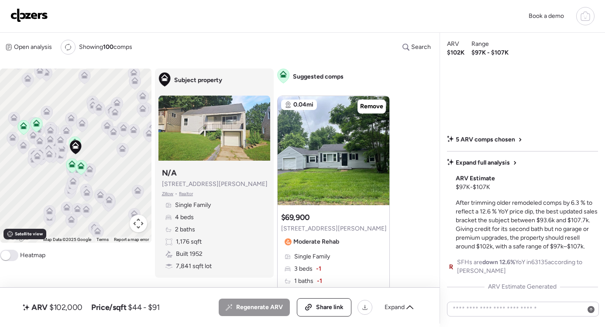
scroll to position [905, 0]
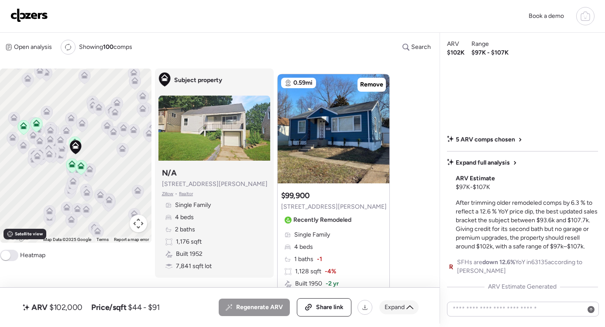
click at [406, 310] on icon at bounding box center [409, 307] width 7 height 7
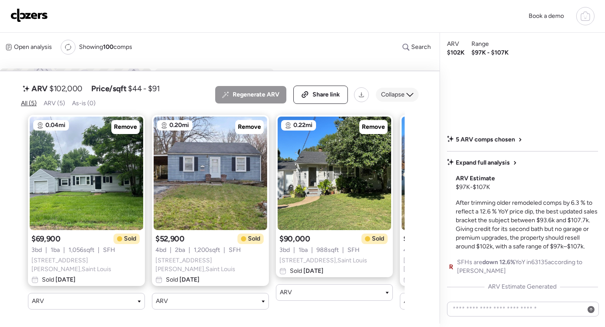
click at [397, 99] on span "Collapse" at bounding box center [393, 94] width 24 height 9
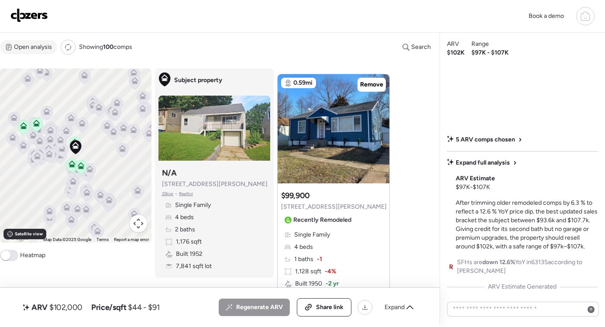
click at [28, 47] on span "Open analysis" at bounding box center [33, 47] width 38 height 9
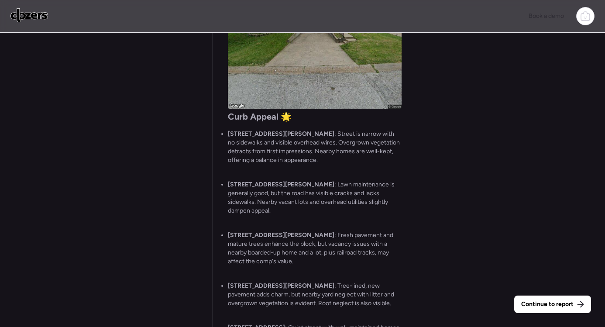
scroll to position [0, 0]
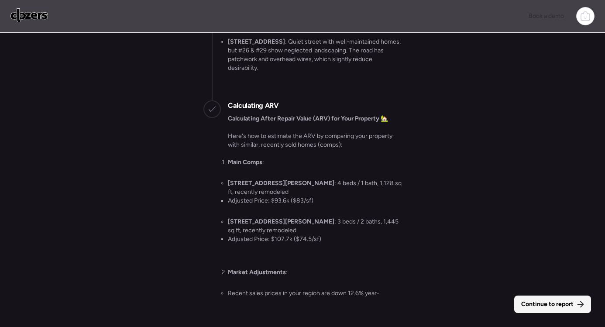
click at [538, 305] on span "Continue to report" at bounding box center [547, 304] width 52 height 9
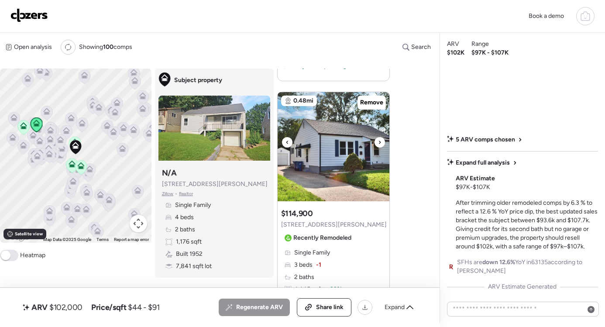
scroll to position [1186, 0]
click at [346, 160] on img at bounding box center [334, 146] width 112 height 109
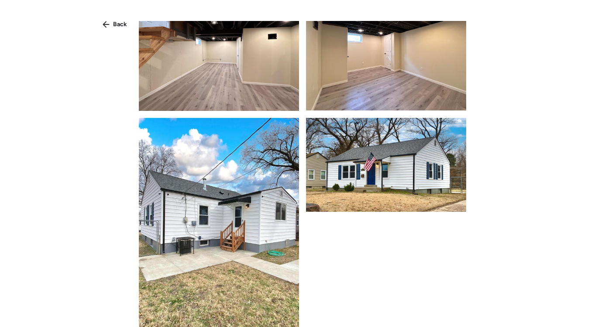
scroll to position [717, 0]
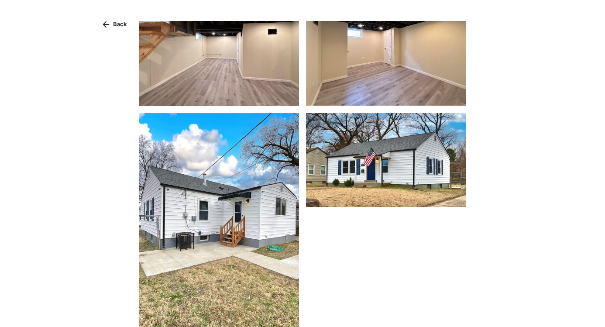
click at [551, 194] on div "Back" at bounding box center [302, 170] width 605 height 341
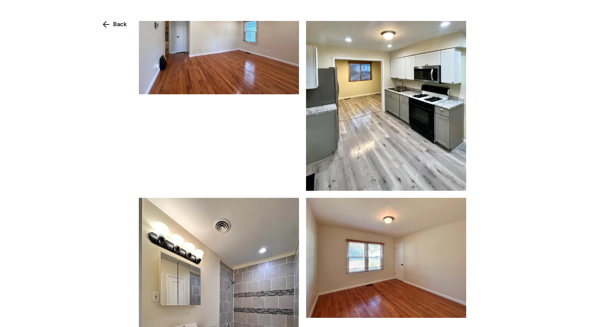
scroll to position [0, 0]
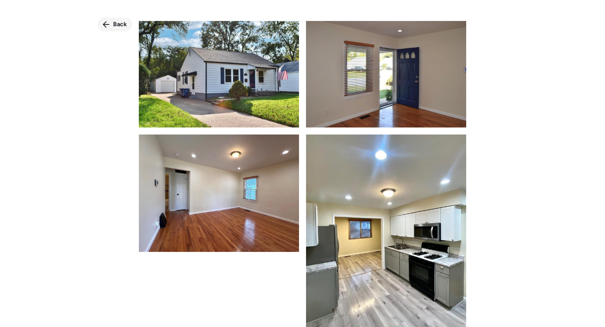
click at [123, 25] on span "Back" at bounding box center [120, 24] width 14 height 9
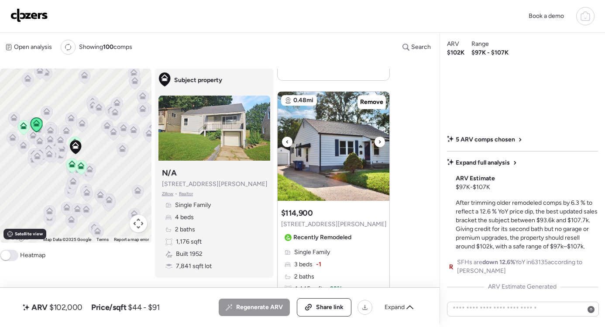
click at [347, 166] on img at bounding box center [334, 146] width 112 height 109
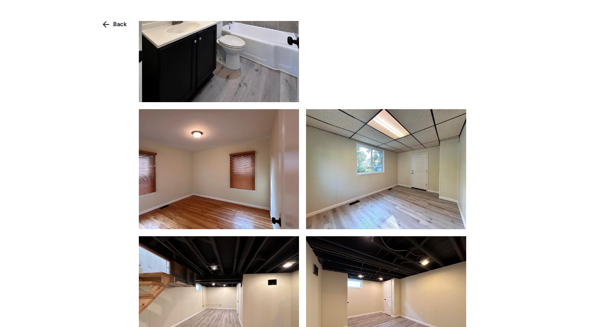
scroll to position [294, 0]
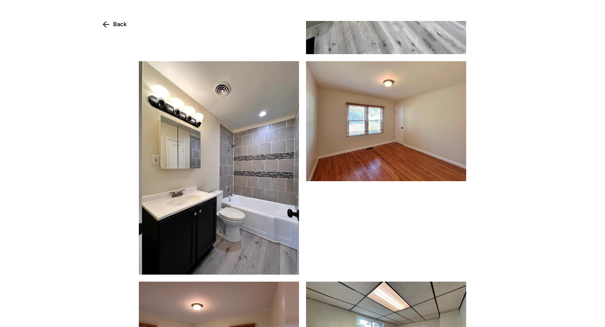
click at [522, 142] on div "Back" at bounding box center [302, 170] width 605 height 341
click at [119, 25] on span "Back" at bounding box center [120, 24] width 14 height 9
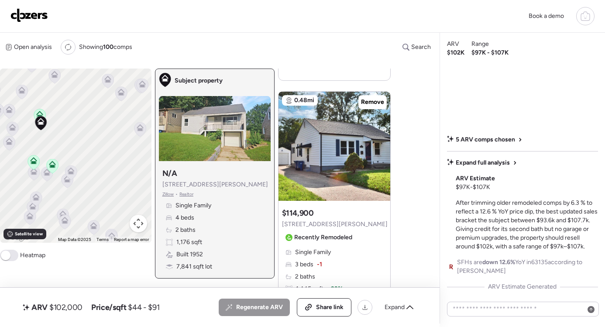
click at [43, 122] on icon at bounding box center [41, 121] width 7 height 7
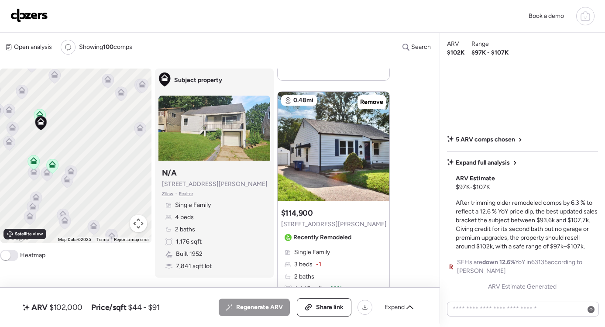
click at [40, 111] on icon at bounding box center [40, 116] width 12 height 14
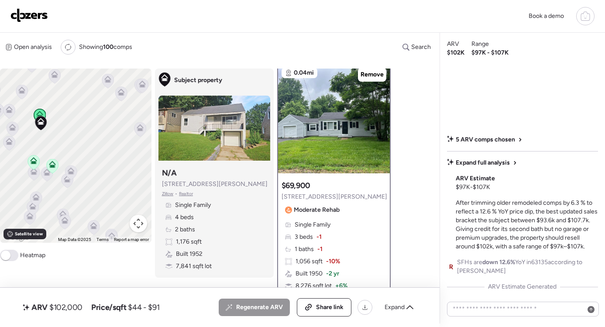
scroll to position [0, 0]
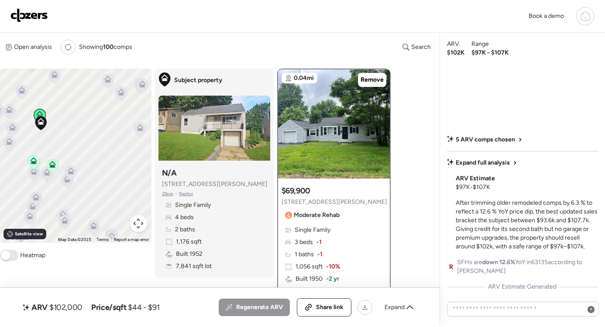
click at [54, 166] on icon at bounding box center [53, 166] width 6 height 3
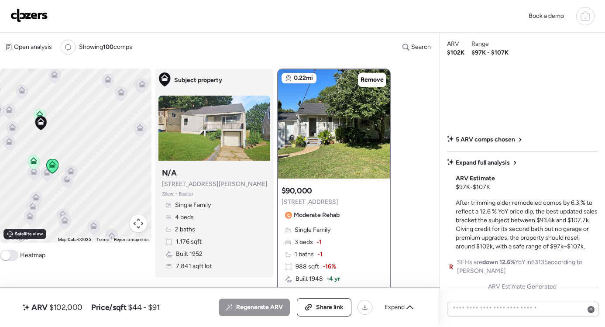
click at [30, 161] on icon at bounding box center [33, 160] width 7 height 7
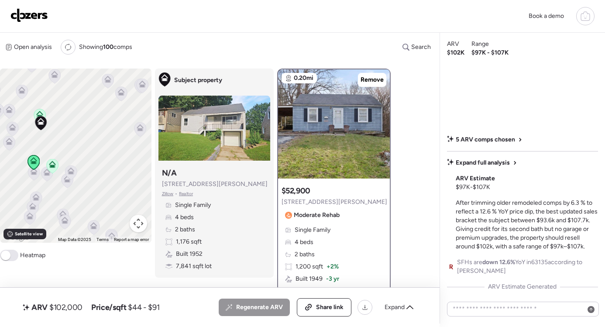
click at [38, 113] on icon at bounding box center [40, 113] width 7 height 4
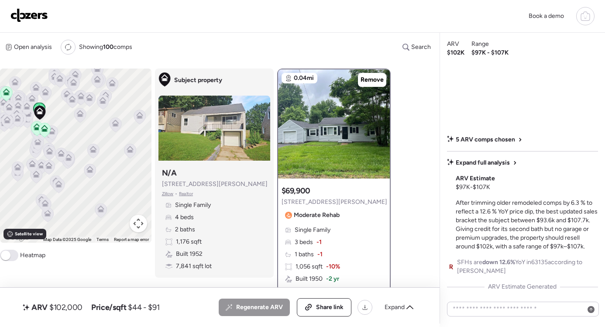
click at [6, 96] on icon at bounding box center [7, 93] width 12 height 14
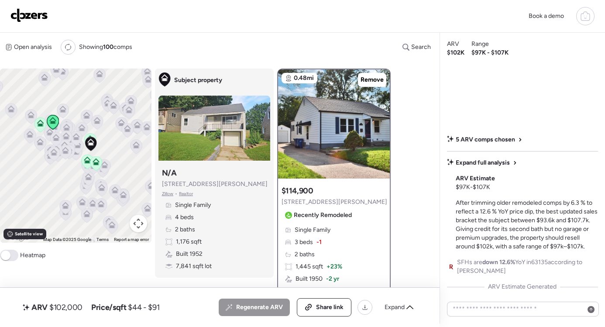
drag, startPoint x: 58, startPoint y: 130, endPoint x: 111, endPoint y: 160, distance: 60.6
click at [110, 159] on div "To activate drag with keyboard, press Alt + Enter. Once in keyboard drag state,…" at bounding box center [75, 156] width 151 height 174
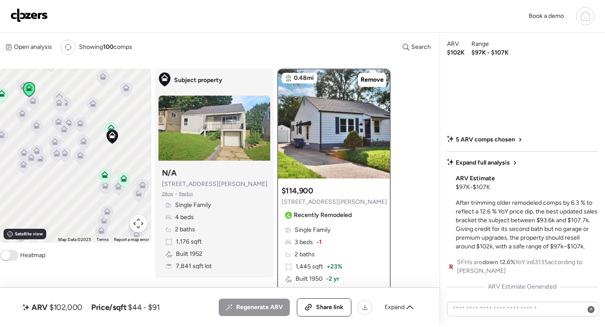
drag, startPoint x: 48, startPoint y: 170, endPoint x: 95, endPoint y: 171, distance: 46.7
click at [95, 171] on div "To activate drag with keyboard, press Alt + Enter. Once in keyboard drag state,…" at bounding box center [75, 156] width 151 height 174
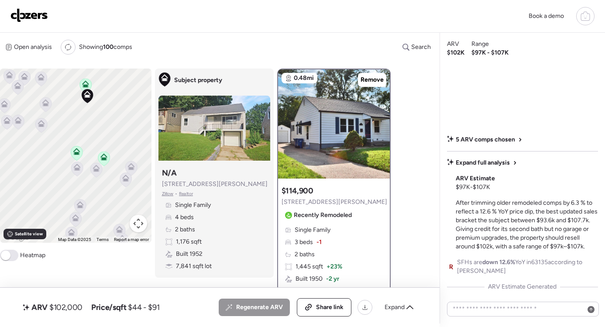
drag, startPoint x: 92, startPoint y: 145, endPoint x: 56, endPoint y: 115, distance: 46.8
click at [56, 115] on div "To activate drag with keyboard, press Alt + Enter. Once in keyboard drag state,…" at bounding box center [75, 156] width 151 height 174
click at [76, 156] on icon at bounding box center [77, 153] width 12 height 14
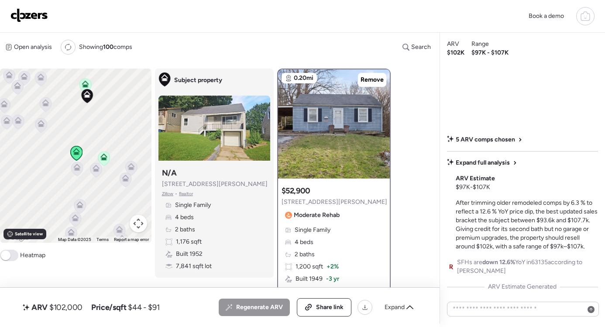
click at [103, 162] on icon at bounding box center [104, 158] width 12 height 14
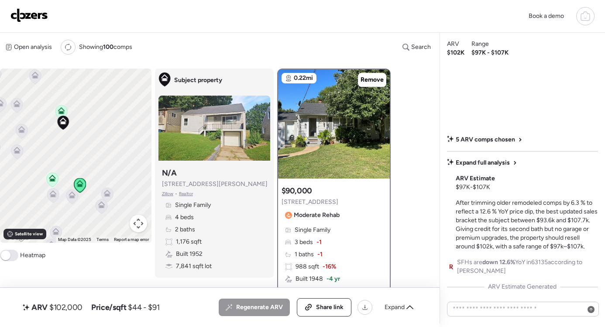
drag, startPoint x: 127, startPoint y: 133, endPoint x: 103, endPoint y: 160, distance: 36.8
click at [103, 161] on div "To activate drag with keyboard, press Alt + Enter. Once in keyboard drag state,…" at bounding box center [75, 156] width 151 height 174
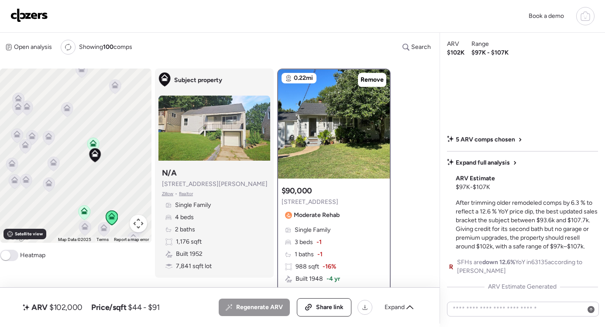
drag, startPoint x: 70, startPoint y: 143, endPoint x: 103, endPoint y: 176, distance: 46.6
click at [103, 176] on div "To activate drag with keyboard, press Alt + Enter. Once in keyboard drag state,…" at bounding box center [75, 156] width 151 height 174
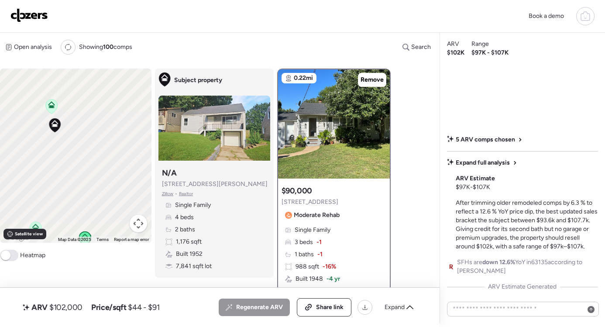
drag, startPoint x: 103, startPoint y: 173, endPoint x: 66, endPoint y: 149, distance: 43.7
click at [66, 149] on div "To activate drag with keyboard, press Alt + Enter. Once in keyboard drag state,…" at bounding box center [75, 156] width 151 height 174
drag, startPoint x: 100, startPoint y: 153, endPoint x: 68, endPoint y: 102, distance: 60.6
click at [68, 102] on div "To activate drag with keyboard, press Alt + Enter. Once in keyboard drag state,…" at bounding box center [75, 156] width 151 height 174
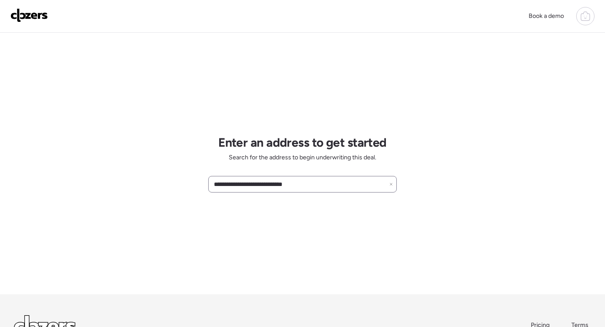
click at [247, 183] on input "**********" at bounding box center [302, 184] width 181 height 12
click at [257, 203] on div "**********" at bounding box center [302, 163] width 189 height 261
click at [260, 188] on input "**********" at bounding box center [302, 184] width 181 height 12
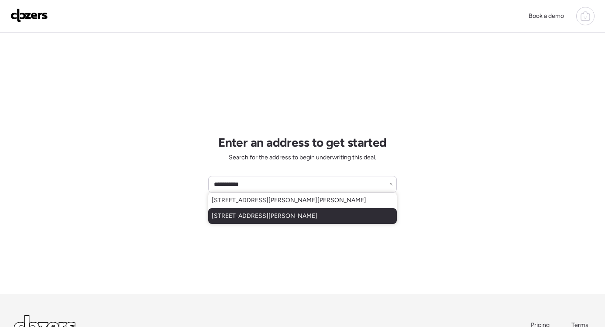
click at [281, 216] on span "[STREET_ADDRESS][PERSON_NAME]" at bounding box center [265, 216] width 106 height 9
type input "**********"
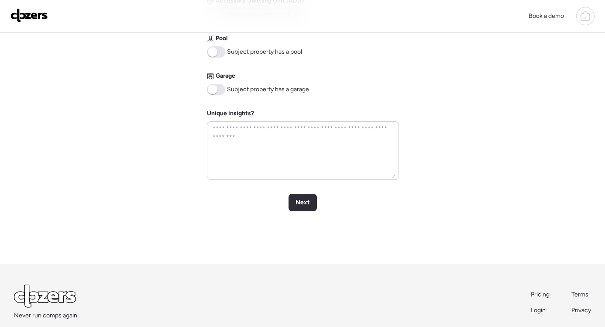
scroll to position [443, 0]
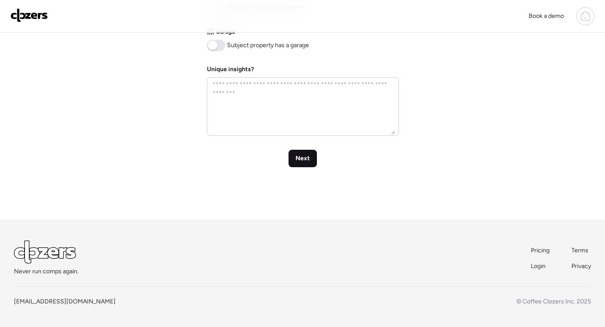
click at [301, 161] on span "Next" at bounding box center [302, 158] width 14 height 9
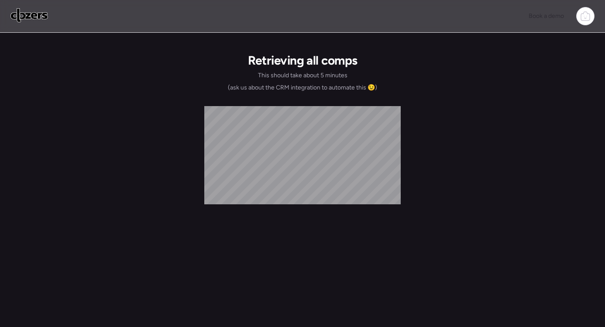
scroll to position [0, 0]
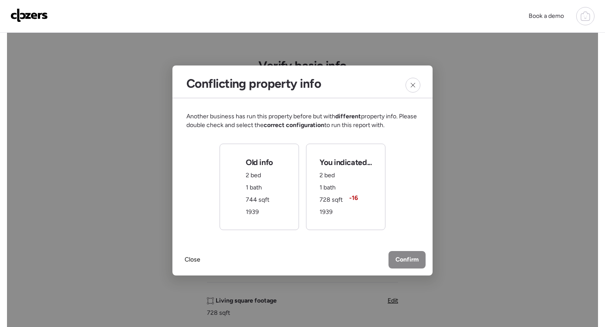
click at [414, 258] on span "Confirm" at bounding box center [406, 259] width 23 height 9
click at [343, 208] on div "You indicated... 2 bed 1 bath 728 sqft -16 1939" at bounding box center [345, 186] width 52 height 59
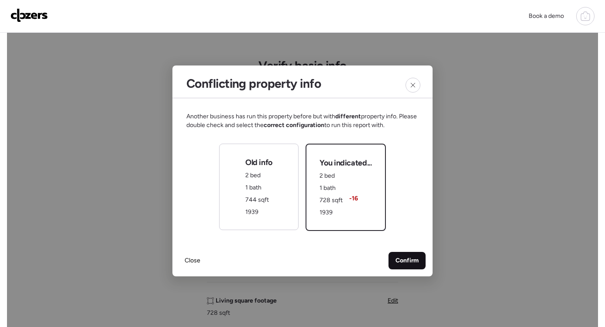
click at [402, 262] on span "Confirm" at bounding box center [406, 260] width 23 height 9
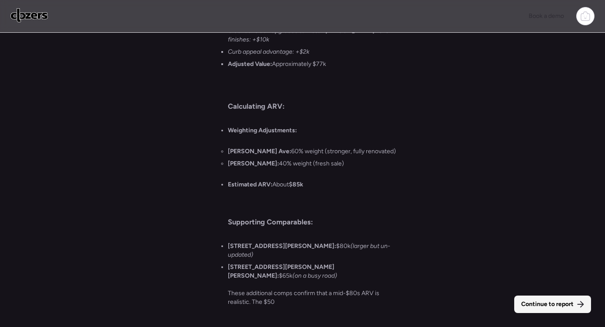
click at [556, 301] on span "Continue to report" at bounding box center [547, 304] width 52 height 9
